Goal: Task Accomplishment & Management: Use online tool/utility

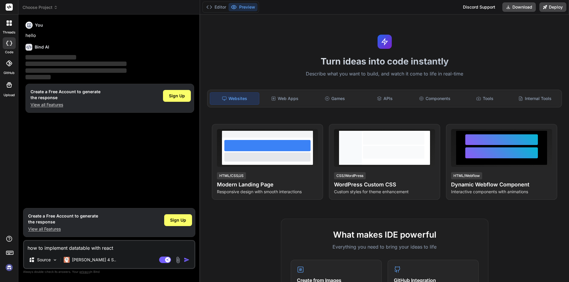
type textarea "x"
click at [186, 259] on img "button" at bounding box center [187, 260] width 6 height 6
click at [178, 220] on span "Sign Up" at bounding box center [178, 220] width 16 height 6
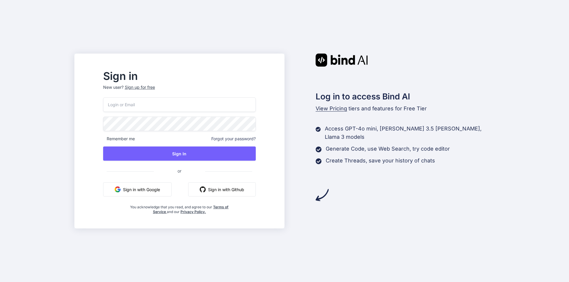
click at [171, 105] on input "email" at bounding box center [179, 104] width 153 height 15
paste input "sideplease@superrito.com"
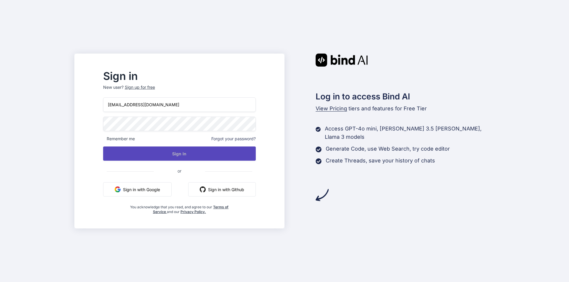
type input "sideplease@superrito.com"
click at [196, 152] on button "Sign In" at bounding box center [179, 154] width 153 height 14
